Goal: Register for event/course

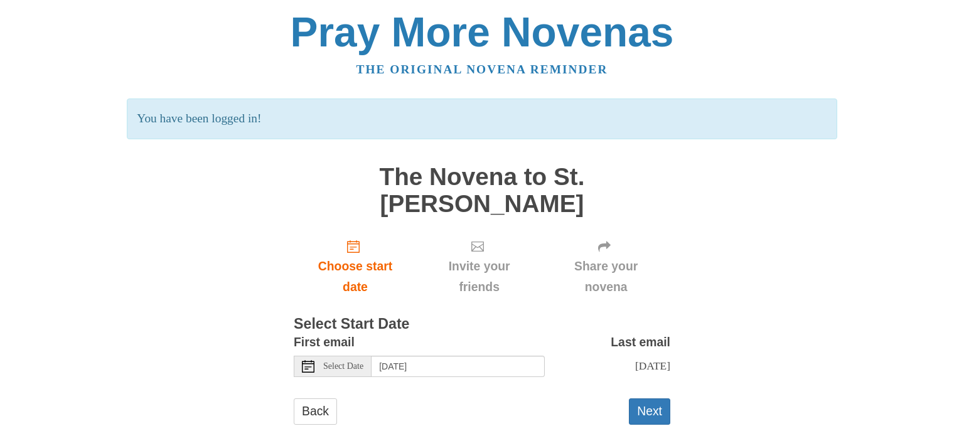
click at [349, 362] on span "Select Date" at bounding box center [343, 366] width 40 height 9
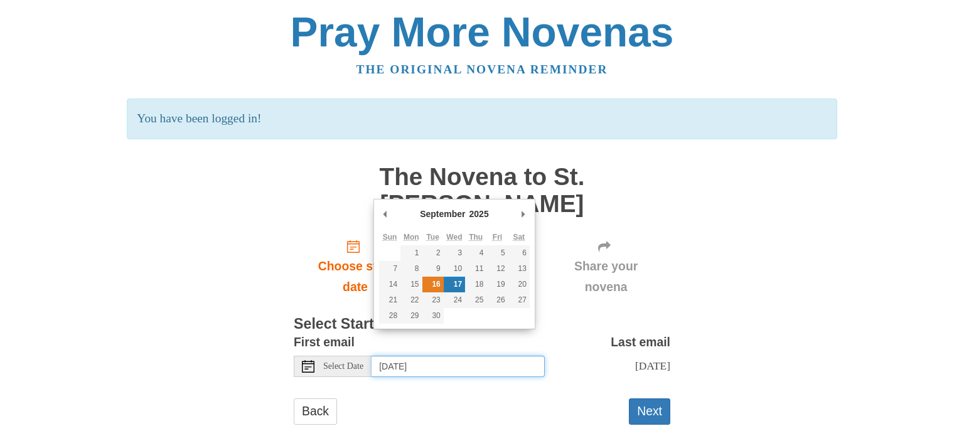
type input "Tuesday, September 16th"
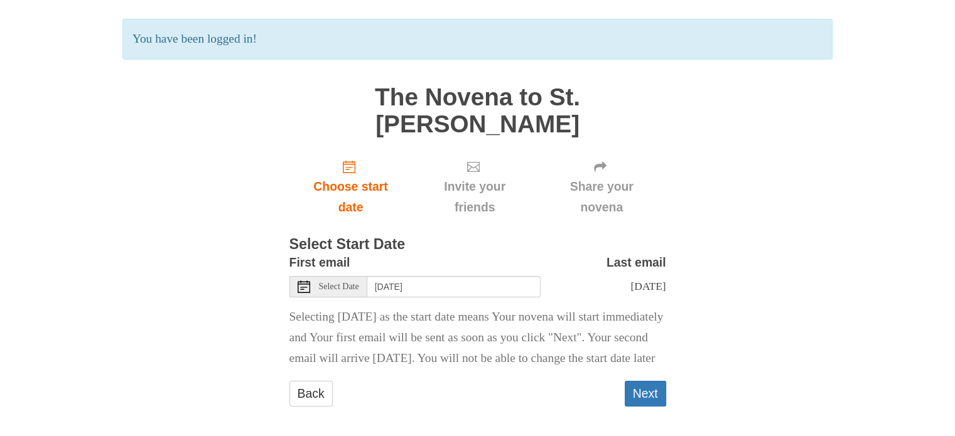
scroll to position [92, 0]
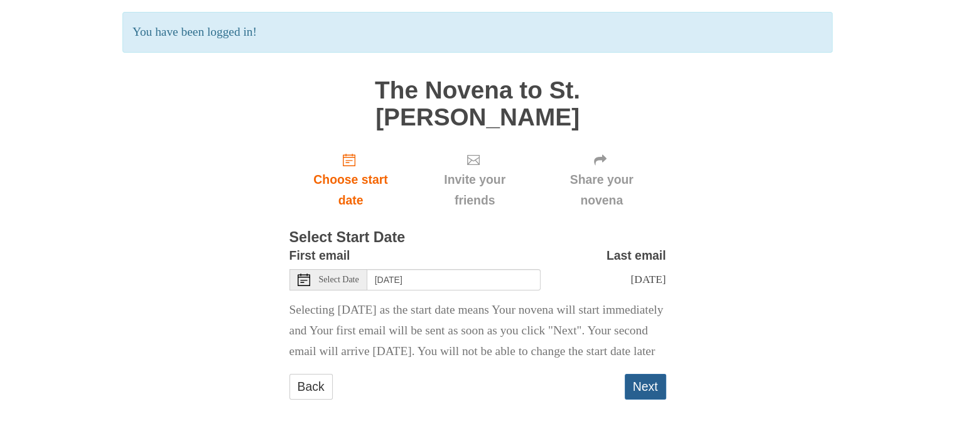
click at [661, 388] on button "Next" at bounding box center [644, 387] width 41 height 26
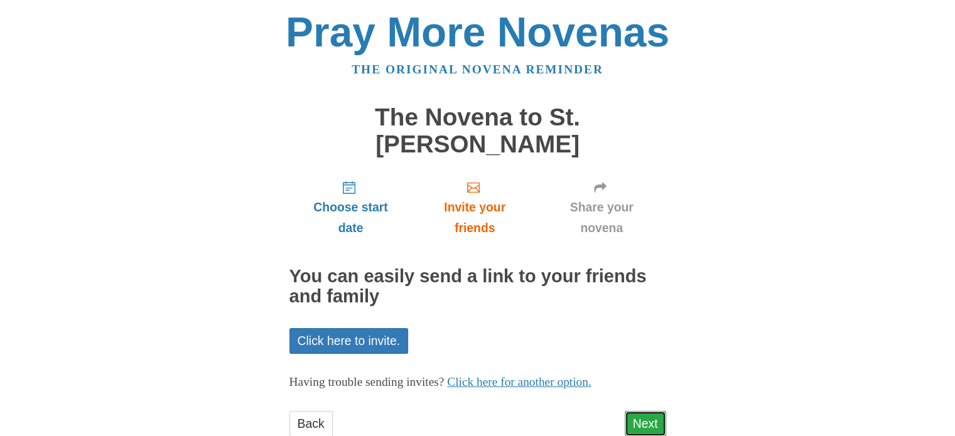
drag, startPoint x: 0, startPoint y: 0, endPoint x: 661, endPoint y: 388, distance: 767.1
click at [661, 411] on link "Next" at bounding box center [644, 424] width 41 height 26
